Goal: Task Accomplishment & Management: Manage account settings

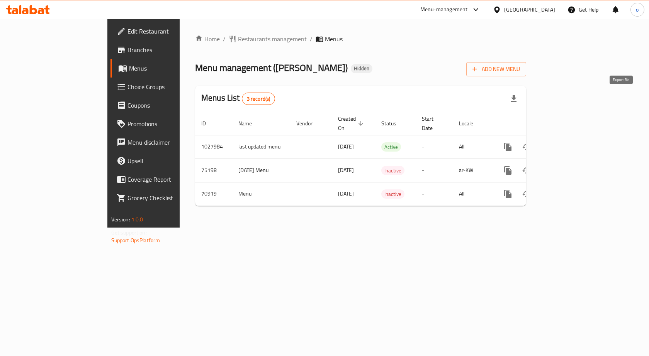
click at [516, 98] on icon "button" at bounding box center [513, 98] width 5 height 7
click at [110, 74] on link "Menus" at bounding box center [162, 68] width 105 height 19
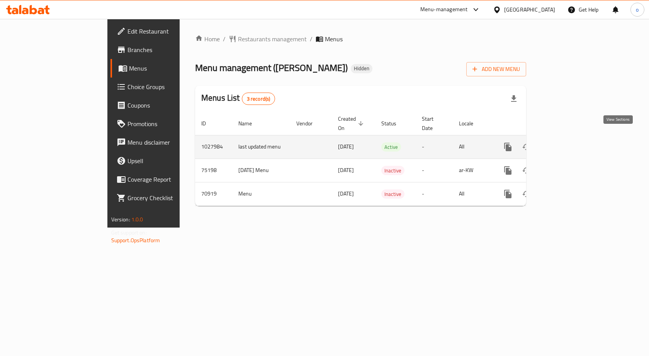
click at [567, 144] on icon "enhanced table" at bounding box center [563, 147] width 7 height 7
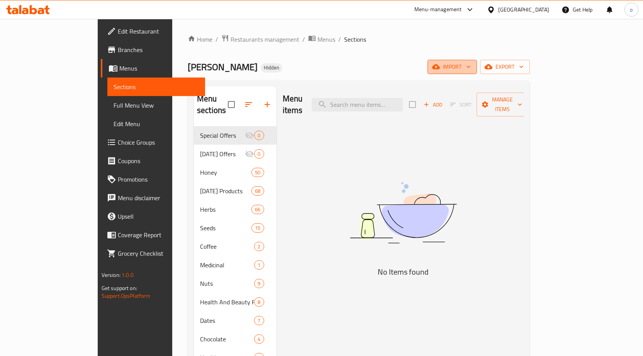
click at [471, 68] on span "import" at bounding box center [452, 67] width 37 height 10
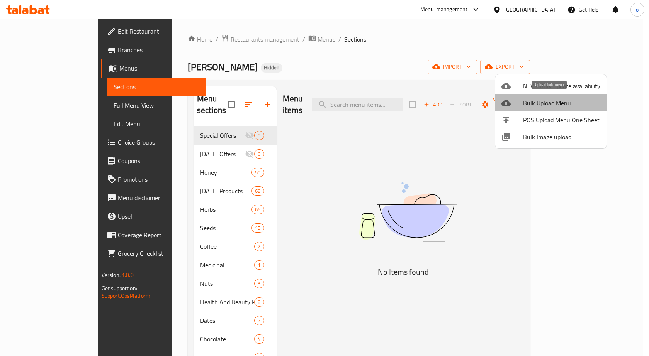
click at [563, 103] on span "Bulk Upload Menu" at bounding box center [561, 102] width 77 height 9
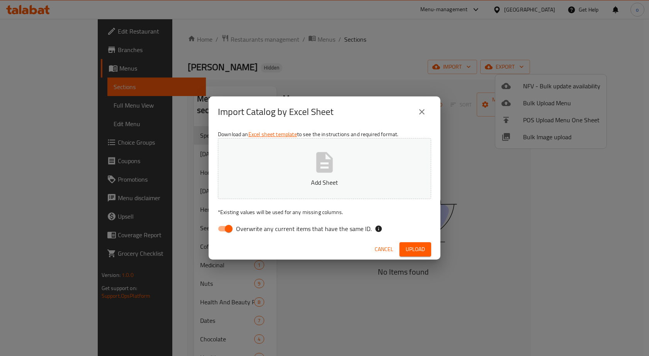
click at [426, 111] on icon "close" at bounding box center [421, 111] width 9 height 9
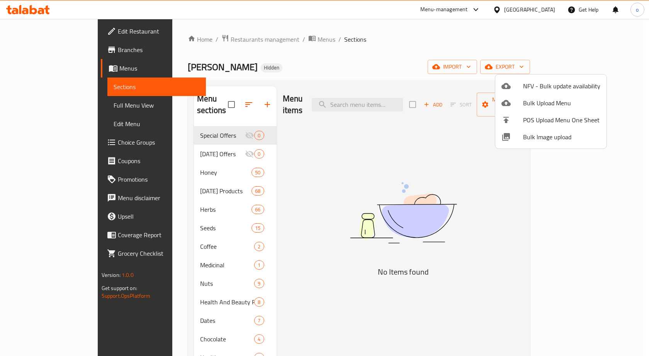
click at [602, 66] on div at bounding box center [324, 178] width 649 height 356
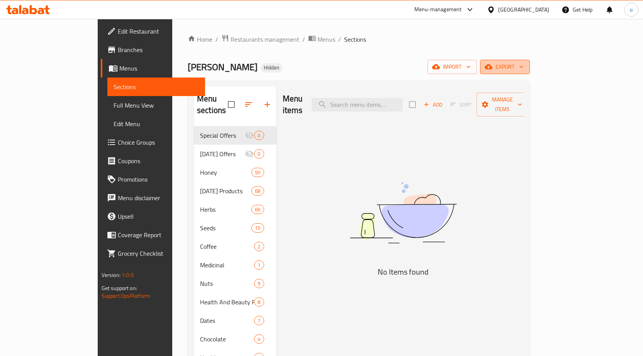
click at [524, 66] on span "export" at bounding box center [504, 67] width 37 height 10
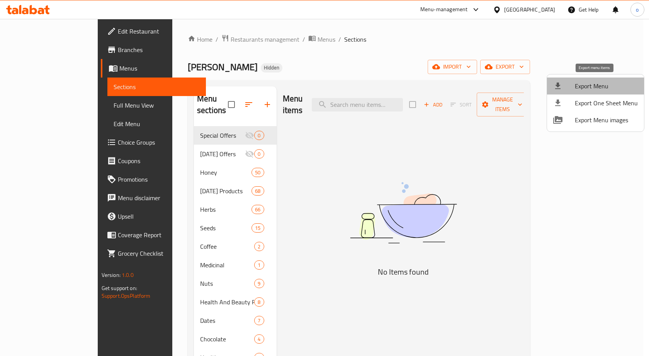
click at [600, 87] on span "Export Menu" at bounding box center [606, 85] width 63 height 9
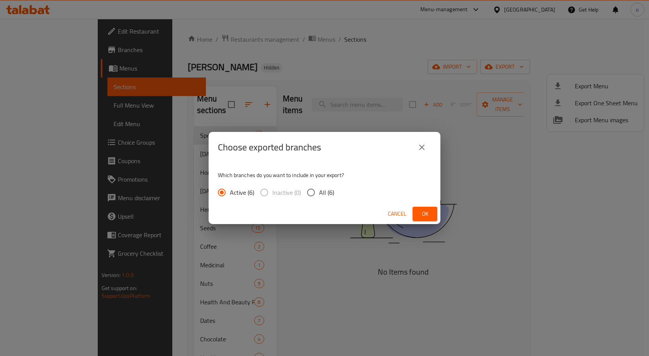
click at [317, 192] on input "All (6)" at bounding box center [311, 193] width 16 height 16
radio input "true"
drag, startPoint x: 423, startPoint y: 207, endPoint x: 427, endPoint y: 208, distance: 3.9
click at [424, 207] on button "Ok" at bounding box center [424, 214] width 25 height 14
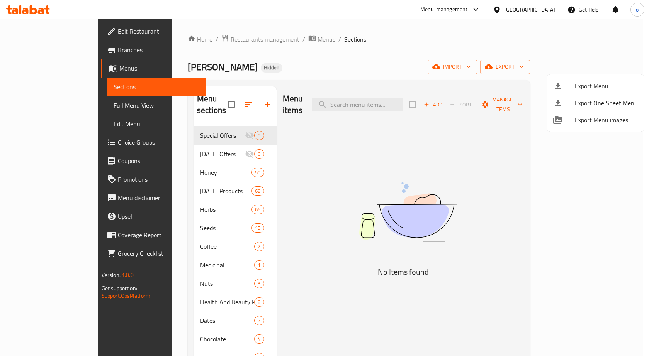
click at [426, 142] on div at bounding box center [324, 178] width 649 height 356
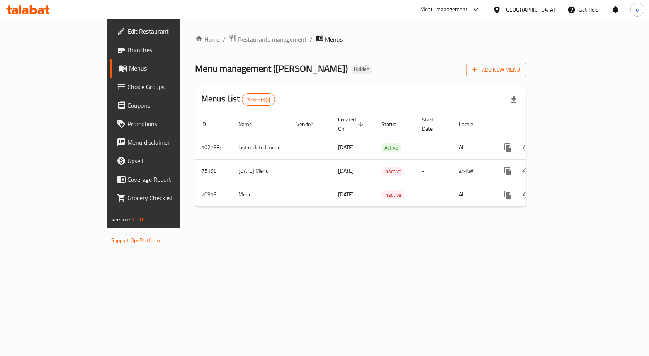
click at [24, 6] on icon at bounding box center [28, 9] width 44 height 9
click at [127, 32] on span "Edit Restaurant" at bounding box center [168, 31] width 82 height 9
